Goal: Book appointment/travel/reservation

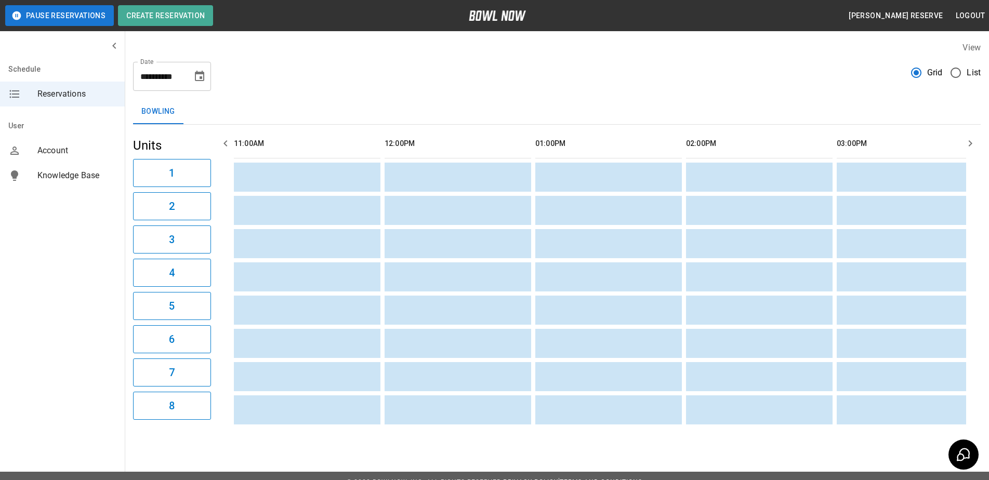
scroll to position [0, 753]
click at [970, 139] on icon "button" at bounding box center [970, 143] width 12 height 12
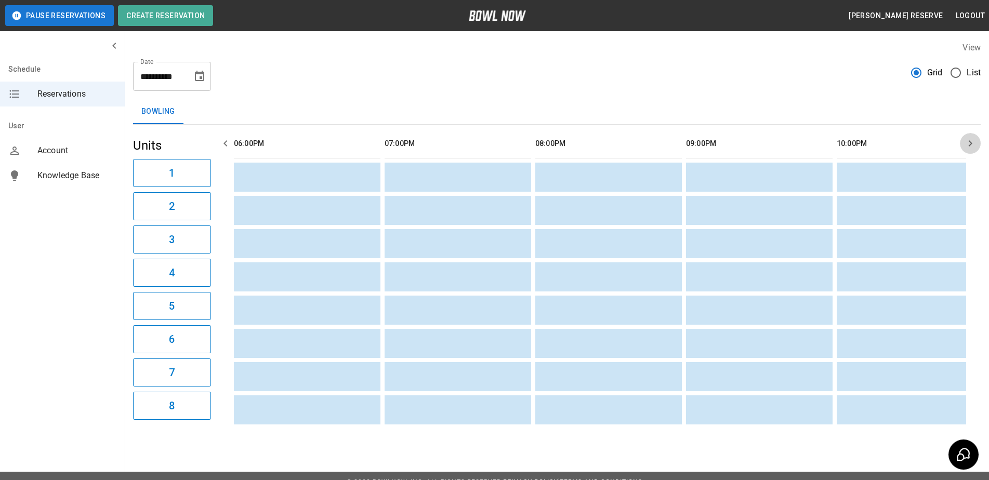
click at [969, 139] on icon "button" at bounding box center [970, 143] width 12 height 12
click at [222, 140] on icon "button" at bounding box center [225, 143] width 12 height 12
click at [224, 140] on icon "button" at bounding box center [225, 143] width 12 height 12
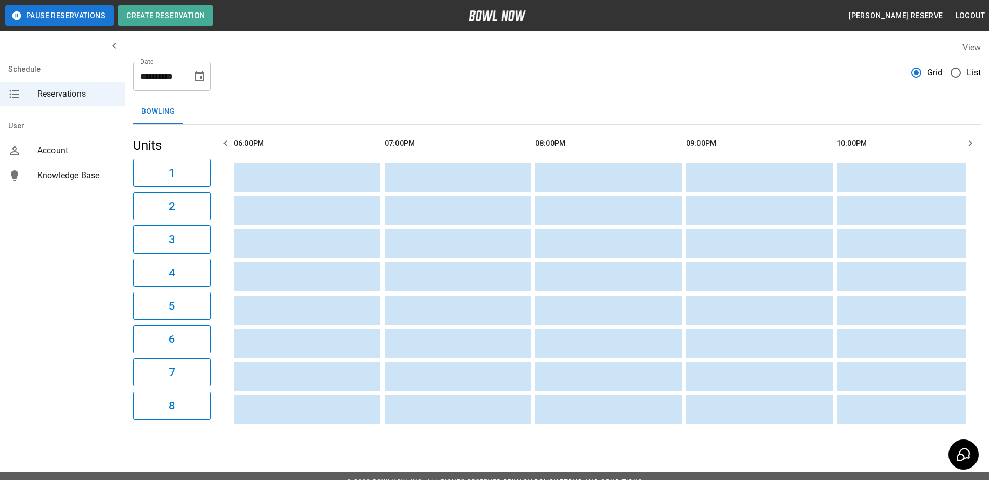
scroll to position [0, 904]
click at [224, 140] on icon "button" at bounding box center [225, 143] width 12 height 12
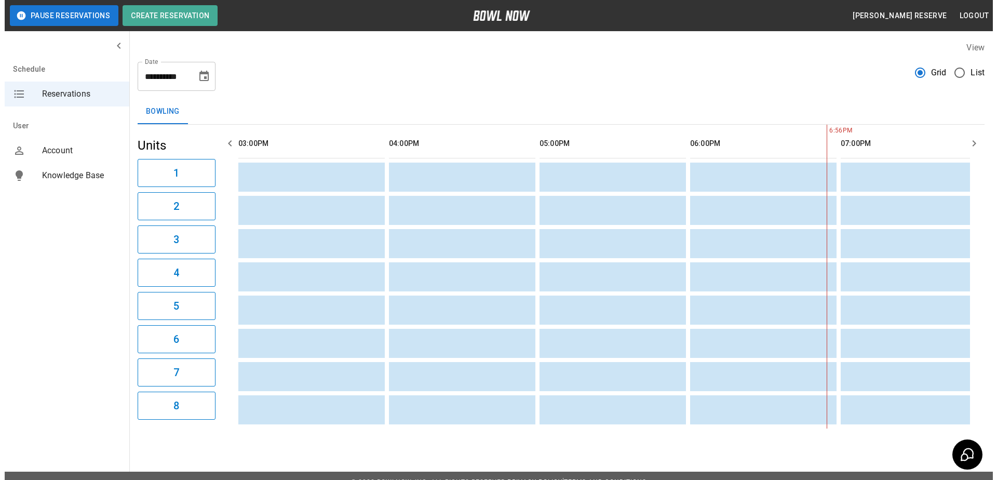
scroll to position [0, 1055]
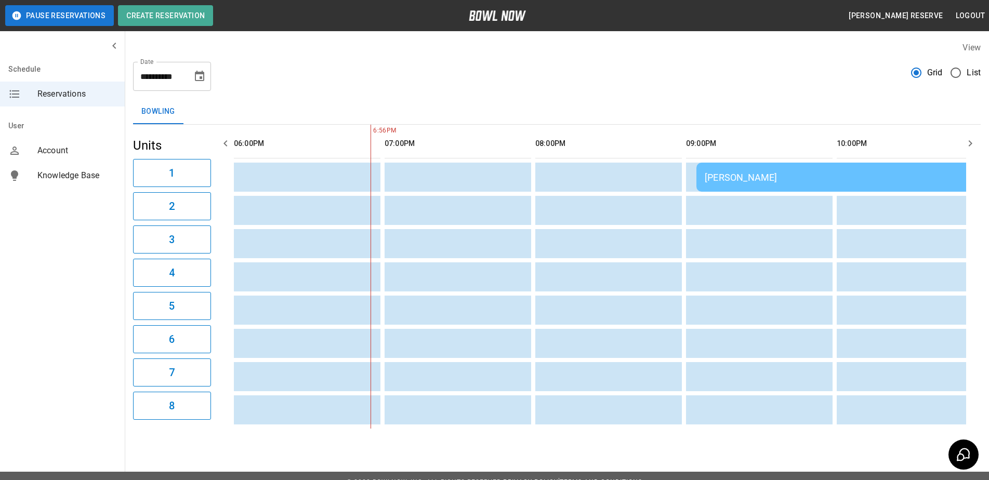
click at [723, 179] on div "[PERSON_NAME]" at bounding box center [845, 177] width 283 height 11
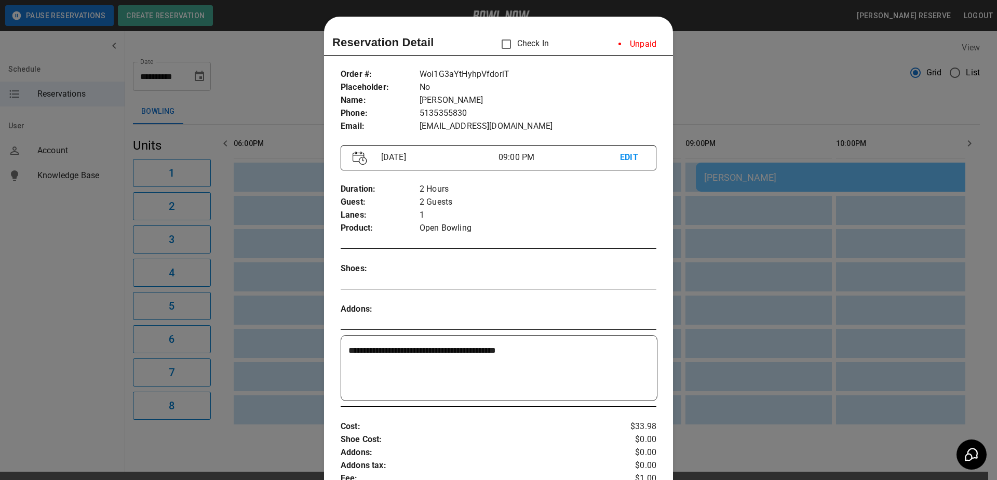
scroll to position [17, 0]
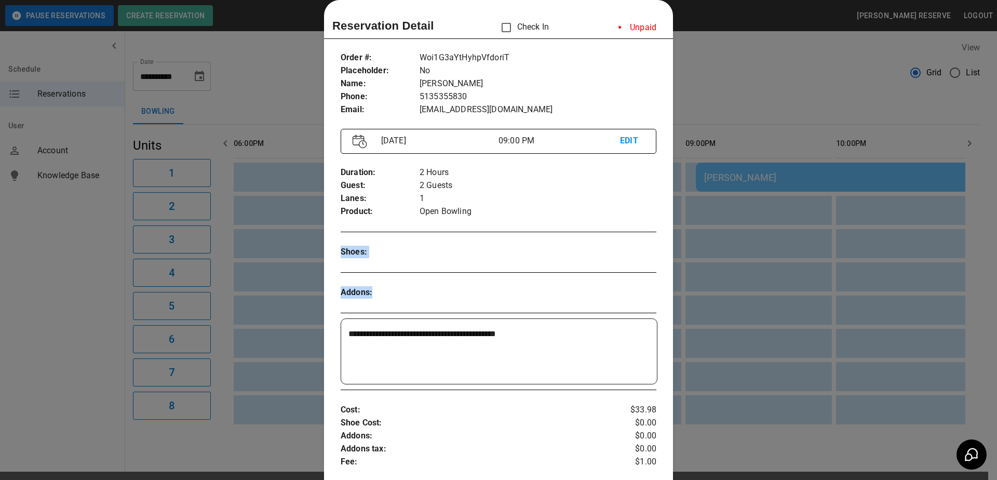
drag, startPoint x: 561, startPoint y: 209, endPoint x: 527, endPoint y: 318, distance: 113.9
click at [527, 318] on div "**********" at bounding box center [498, 357] width 349 height 628
drag, startPoint x: 498, startPoint y: 408, endPoint x: 498, endPoint y: 348, distance: 60.8
click at [494, 330] on div "**********" at bounding box center [498, 357] width 349 height 628
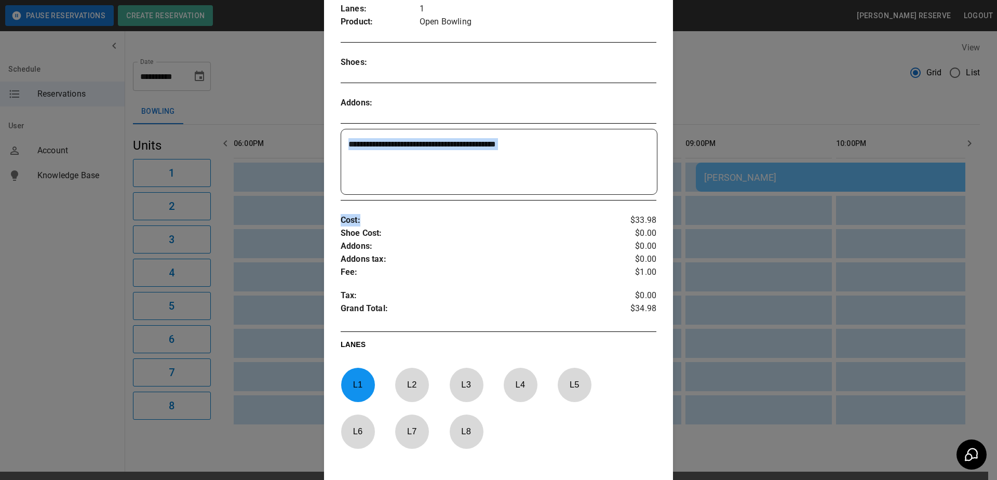
scroll to position [224, 0]
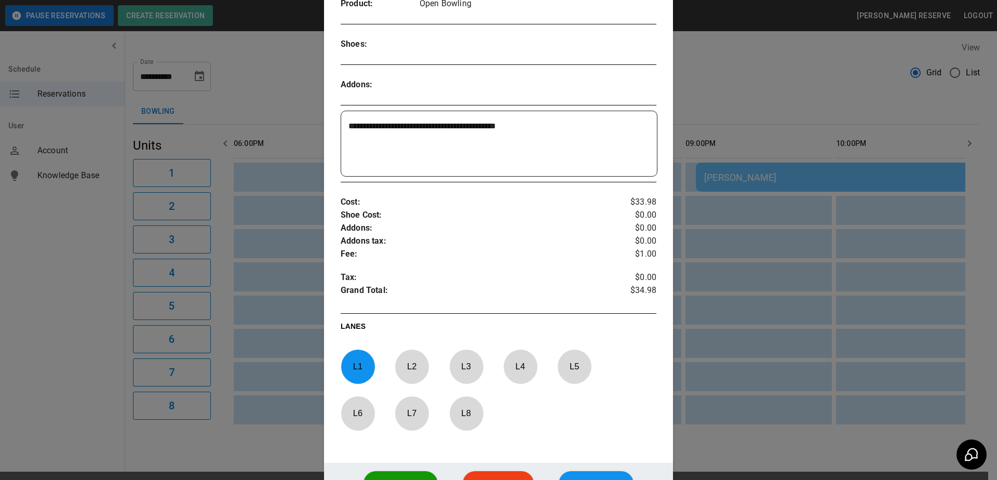
drag, startPoint x: 638, startPoint y: 311, endPoint x: 637, endPoint y: 306, distance: 5.2
click at [638, 310] on div "**********" at bounding box center [498, 149] width 349 height 628
click at [849, 105] on div at bounding box center [498, 240] width 997 height 480
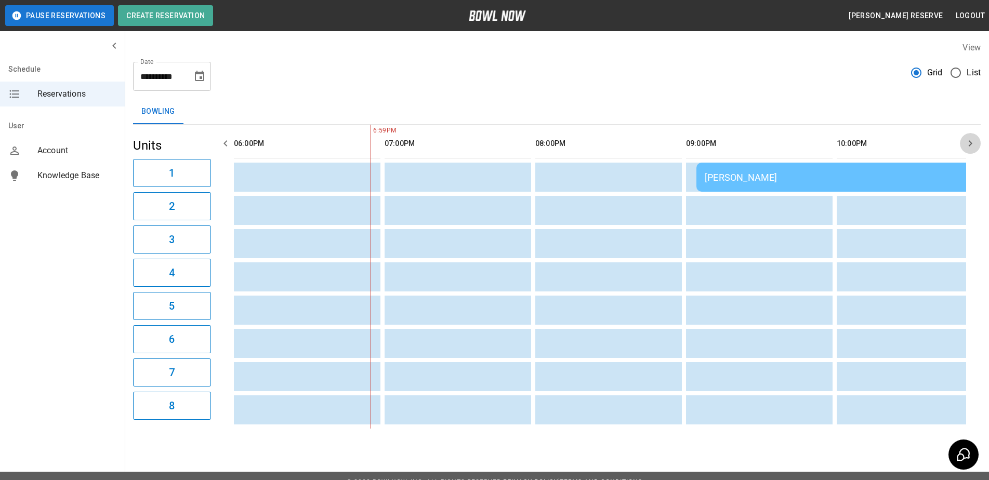
click at [970, 142] on icon "button" at bounding box center [970, 143] width 4 height 6
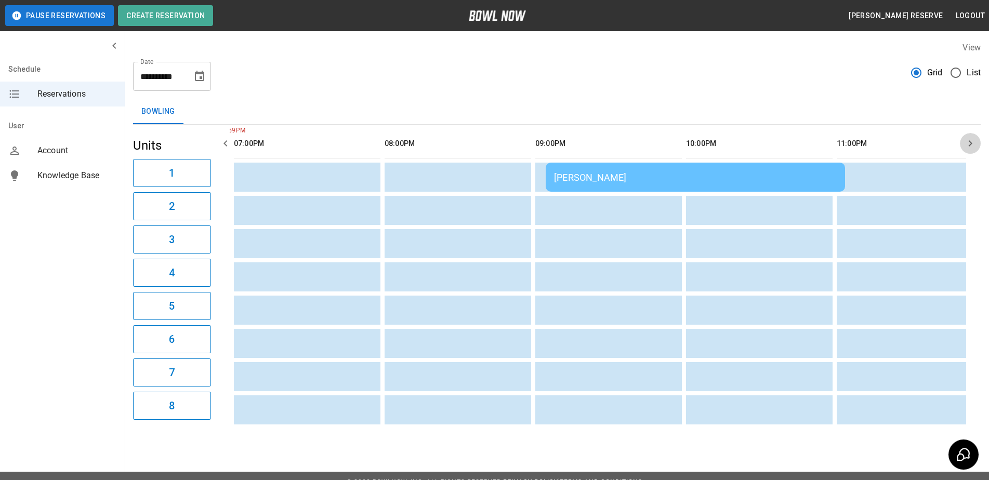
click at [970, 142] on icon "button" at bounding box center [970, 143] width 4 height 6
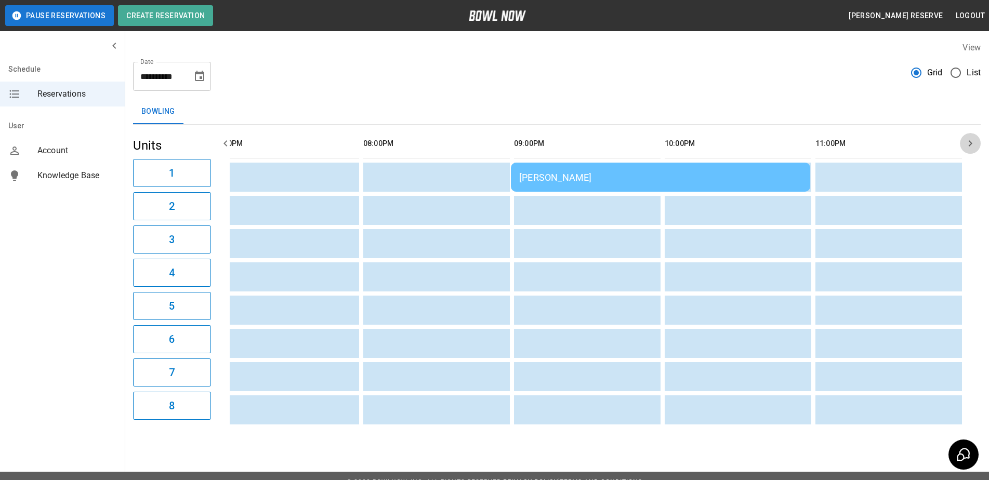
click at [970, 143] on icon "button" at bounding box center [970, 143] width 12 height 12
